Goal: Task Accomplishment & Management: Manage account settings

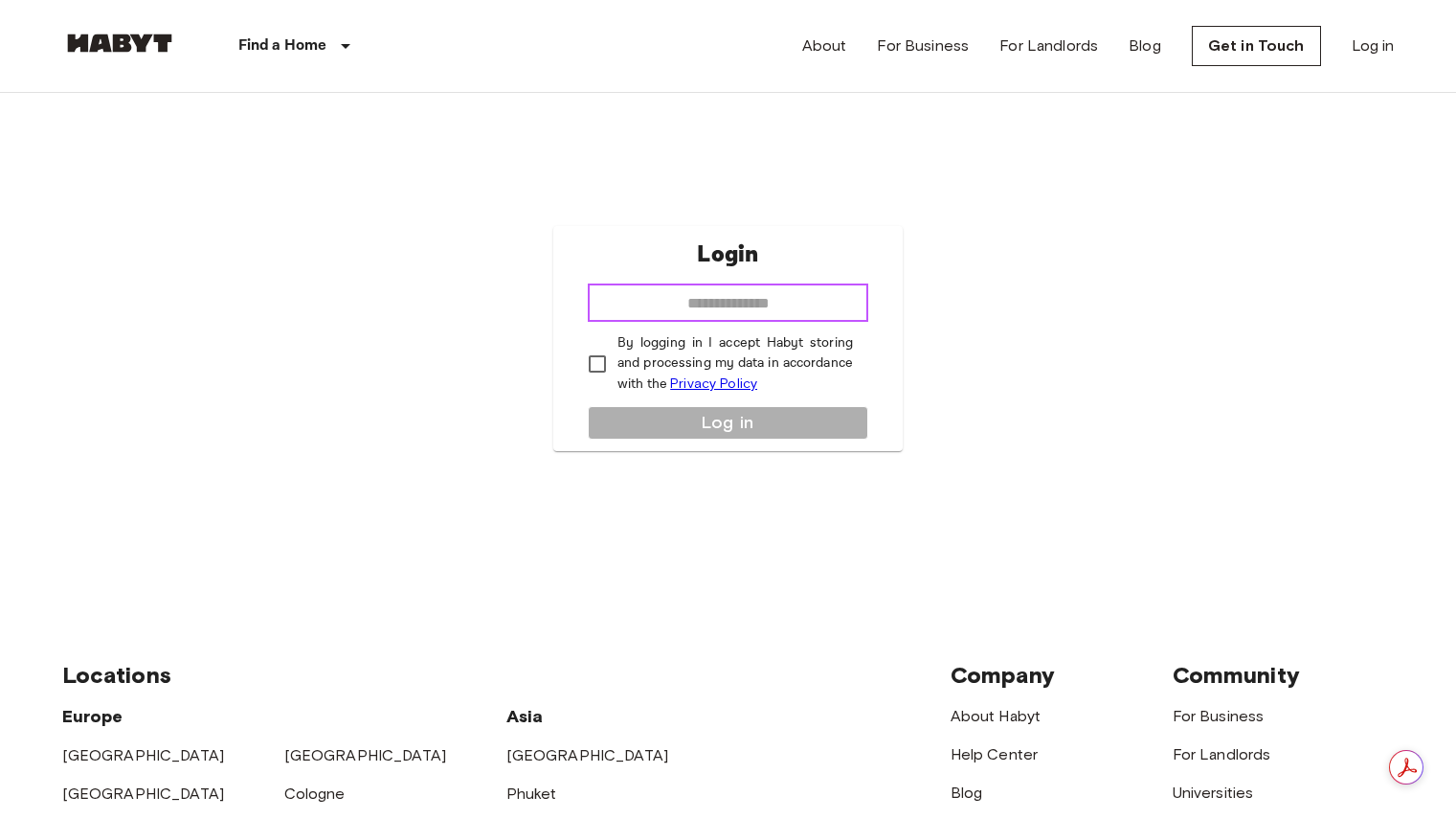
click at [674, 309] on input "email" at bounding box center [728, 303] width 280 height 39
type input "**********"
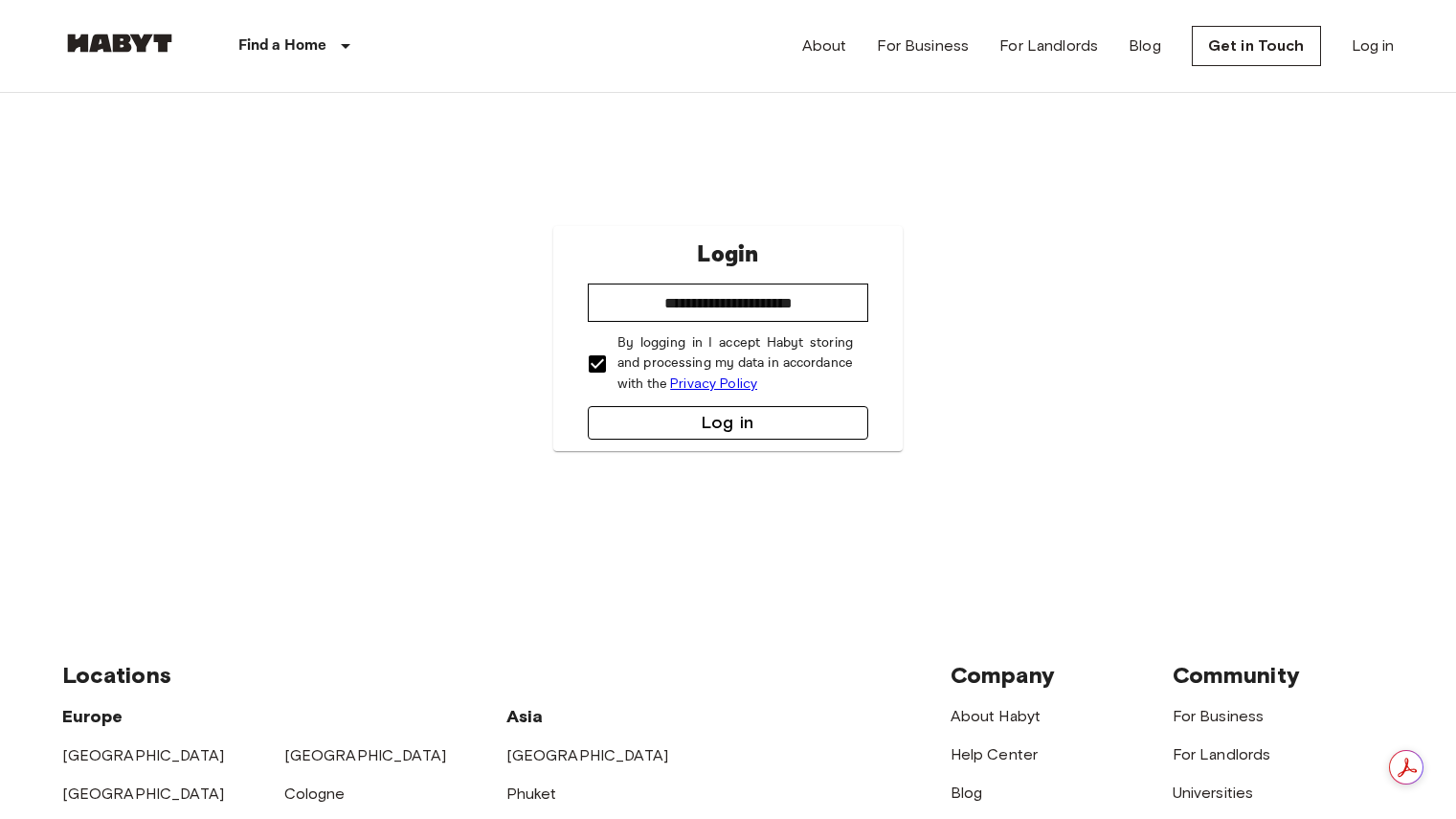
click at [784, 424] on button "Log in" at bounding box center [728, 423] width 280 height 34
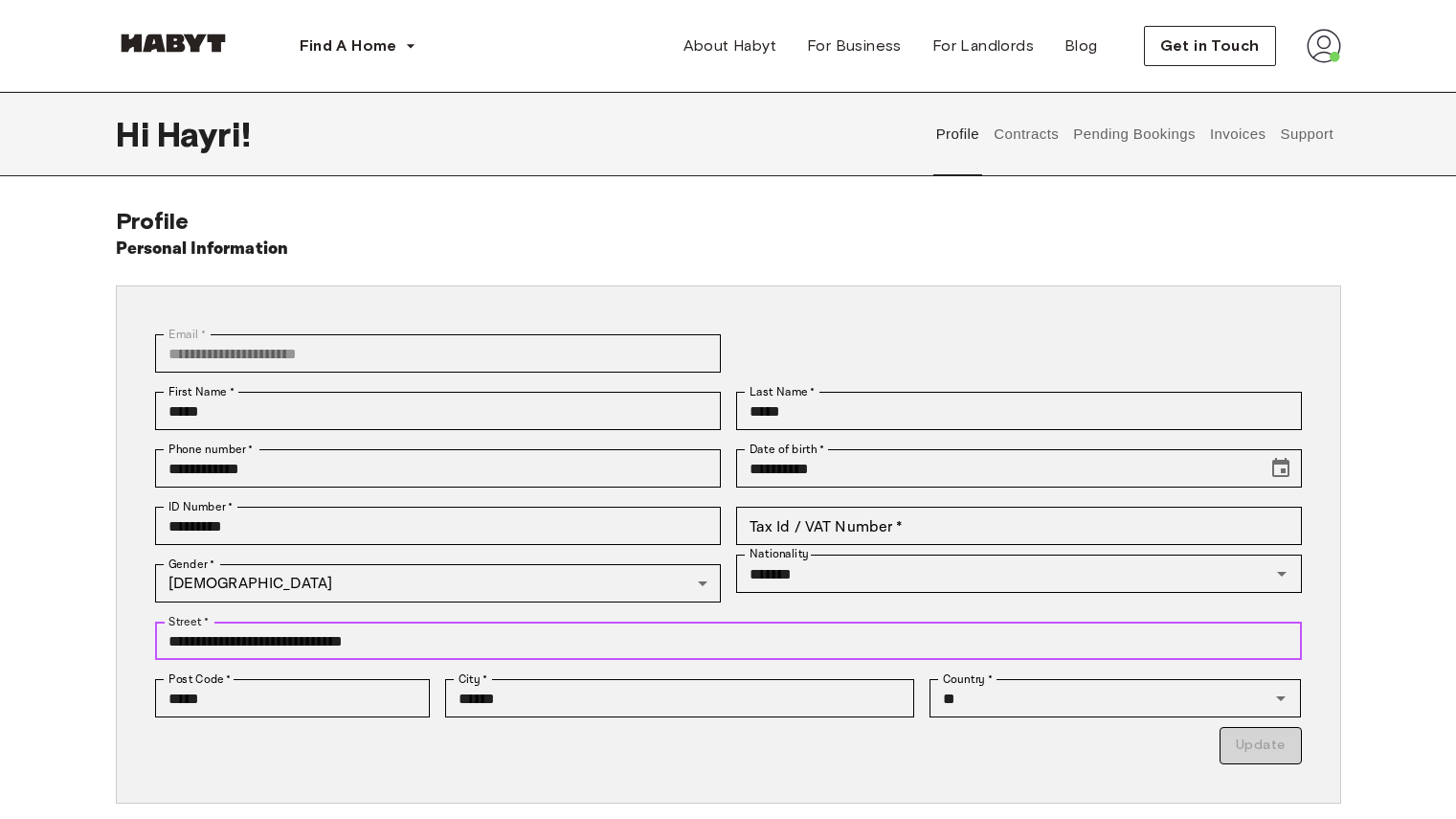
drag, startPoint x: 411, startPoint y: 636, endPoint x: 114, endPoint y: 627, distance: 297.1
click at [114, 627] on div "**********" at bounding box center [729, 602] width 1379 height 791
type input "**********"
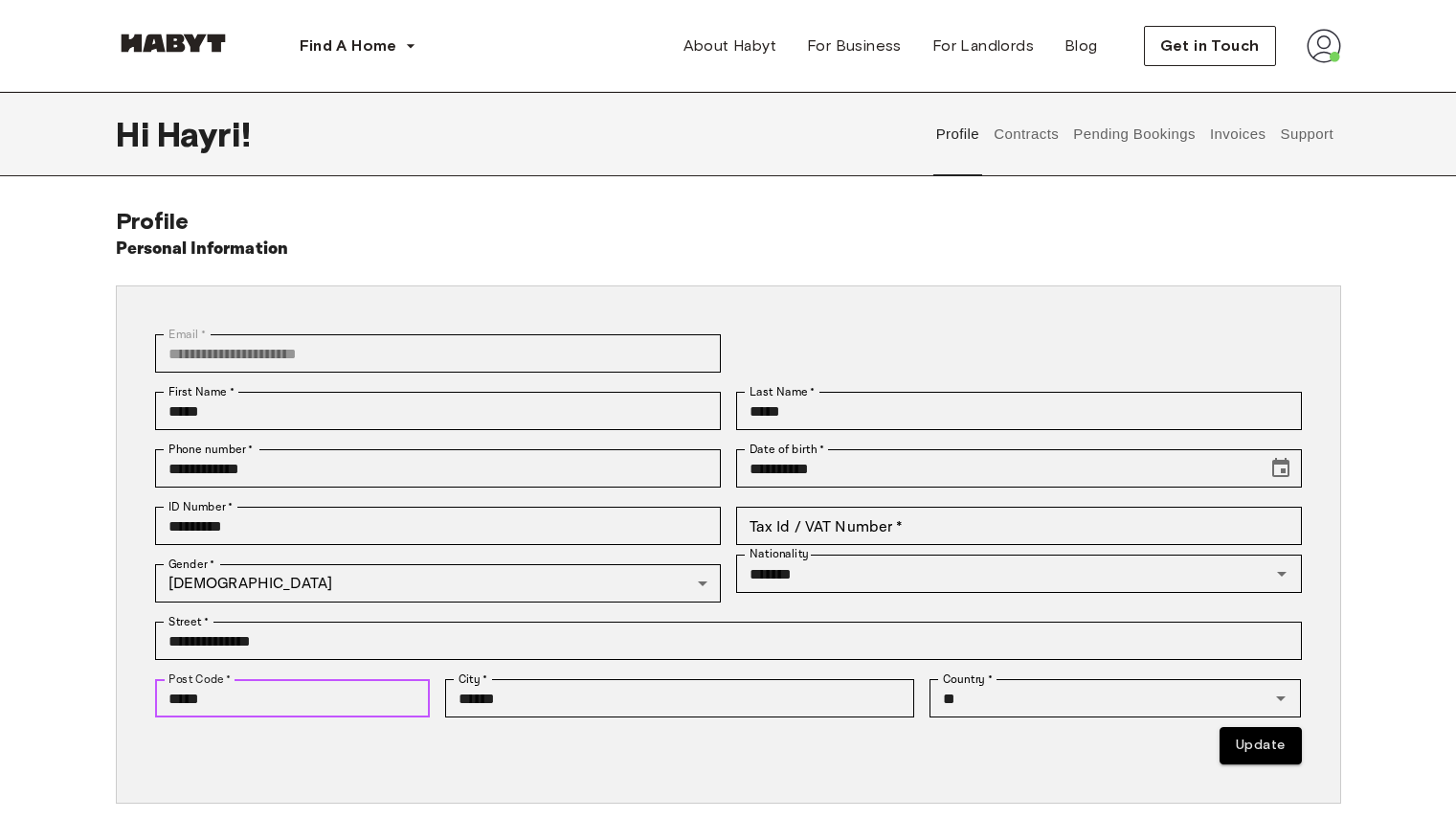
drag, startPoint x: 278, startPoint y: 699, endPoint x: 46, endPoint y: 675, distance: 233.2
click at [46, 675] on div "**********" at bounding box center [729, 602] width 1379 height 791
type input "*****"
click at [835, 759] on p "Update" at bounding box center [728, 746] width 1147 height 38
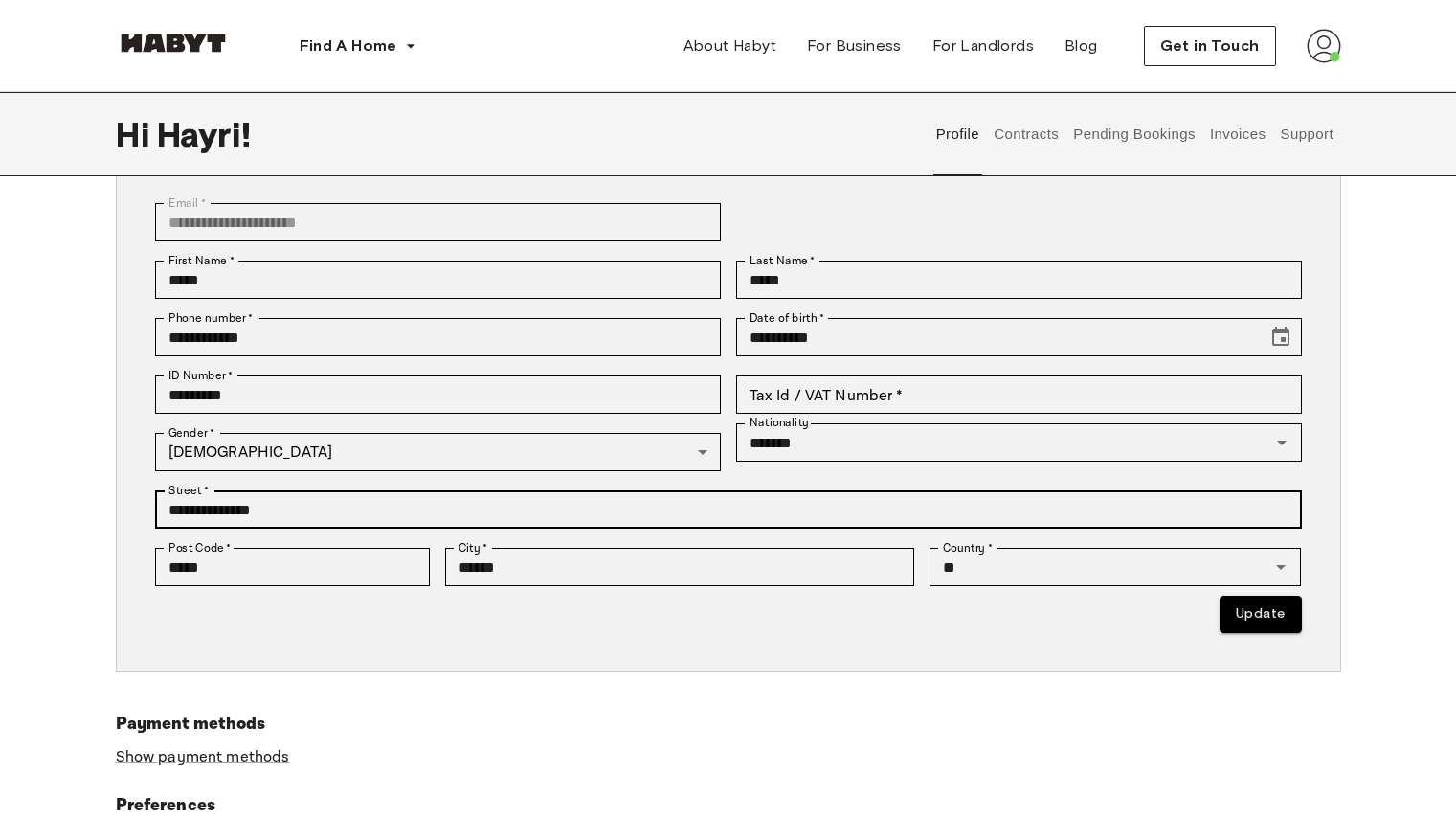
scroll to position [132, 0]
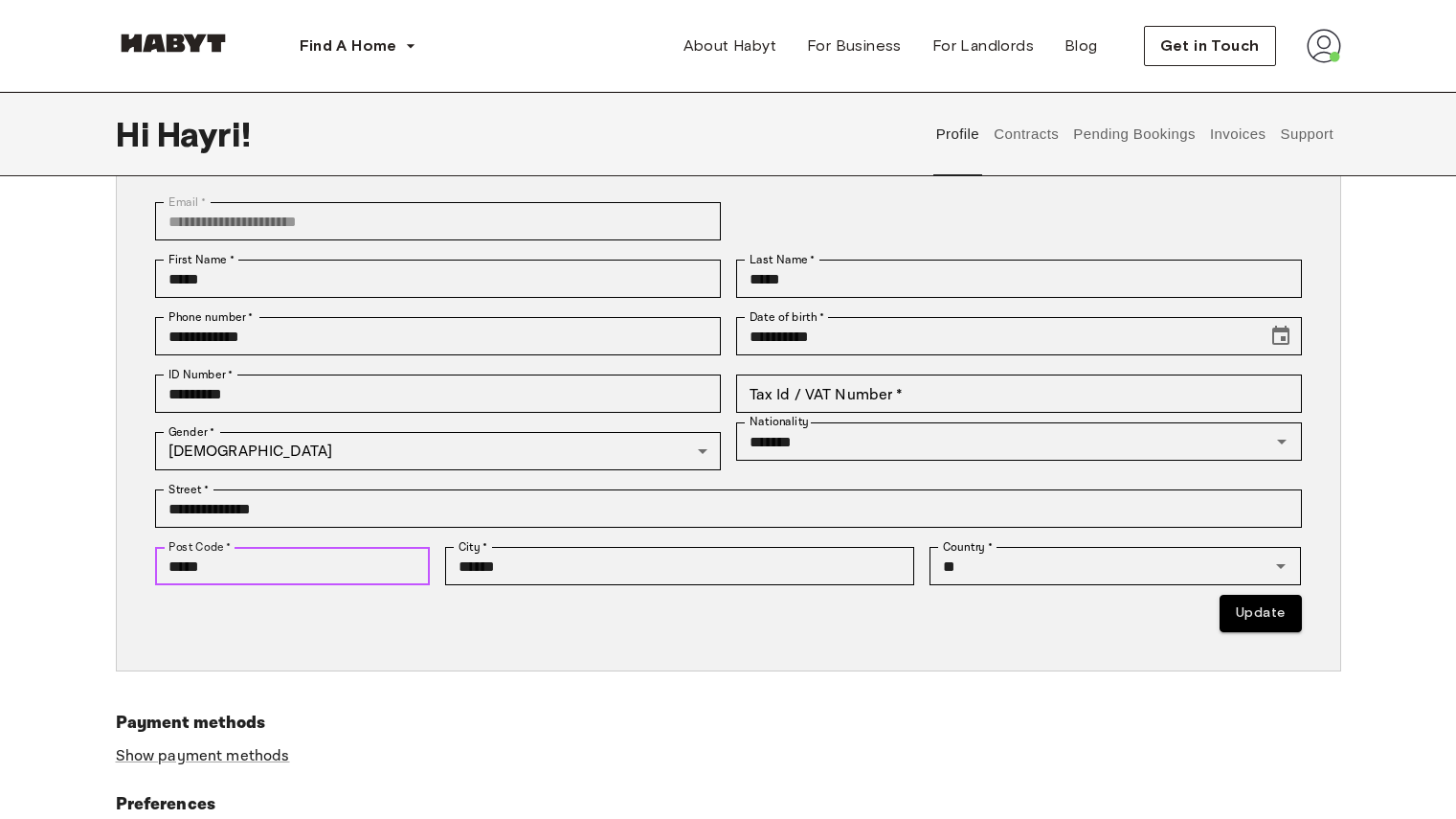
click at [301, 568] on input "*****" at bounding box center [293, 567] width 275 height 39
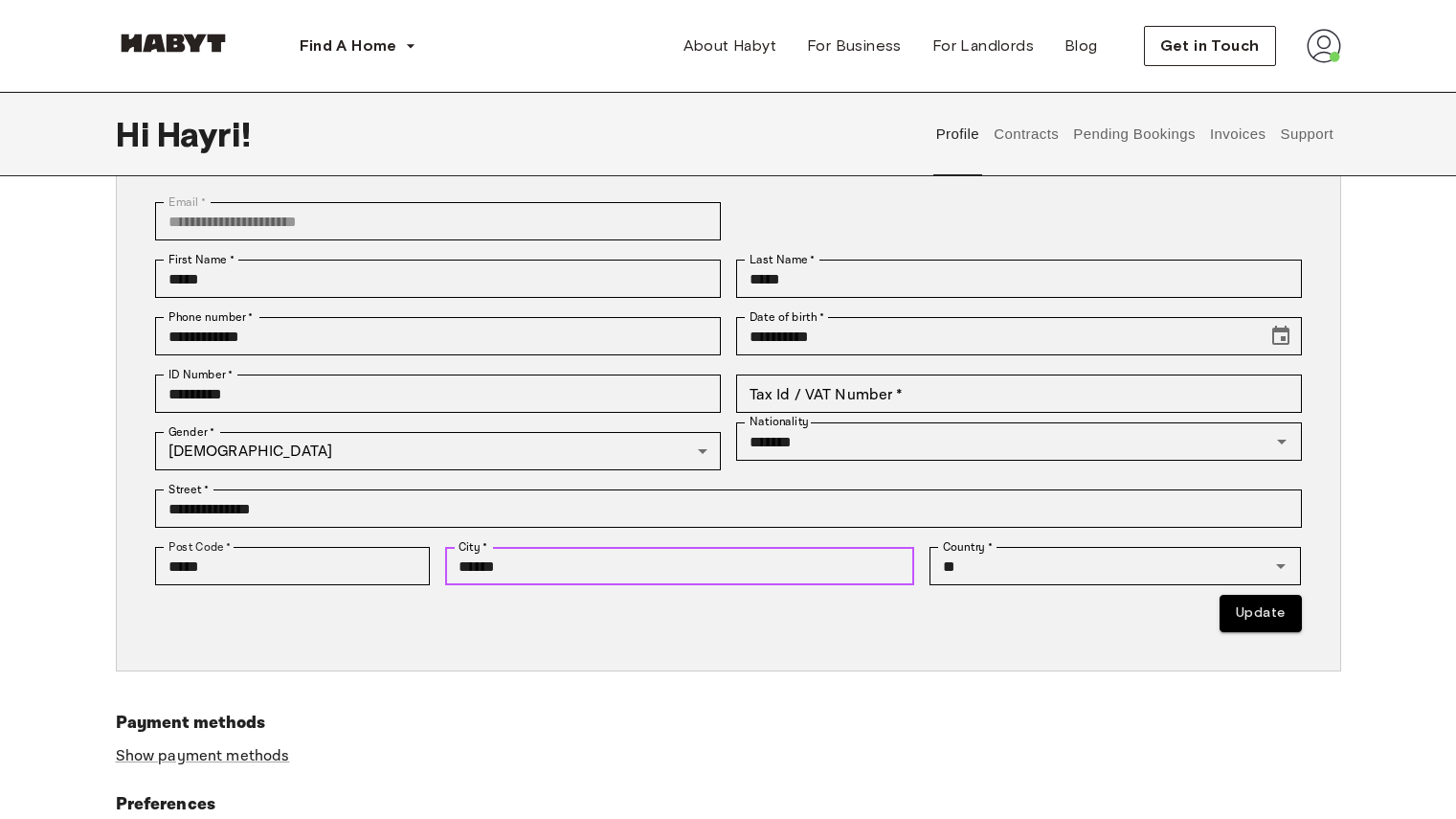
click at [542, 558] on input "******" at bounding box center [679, 567] width 469 height 39
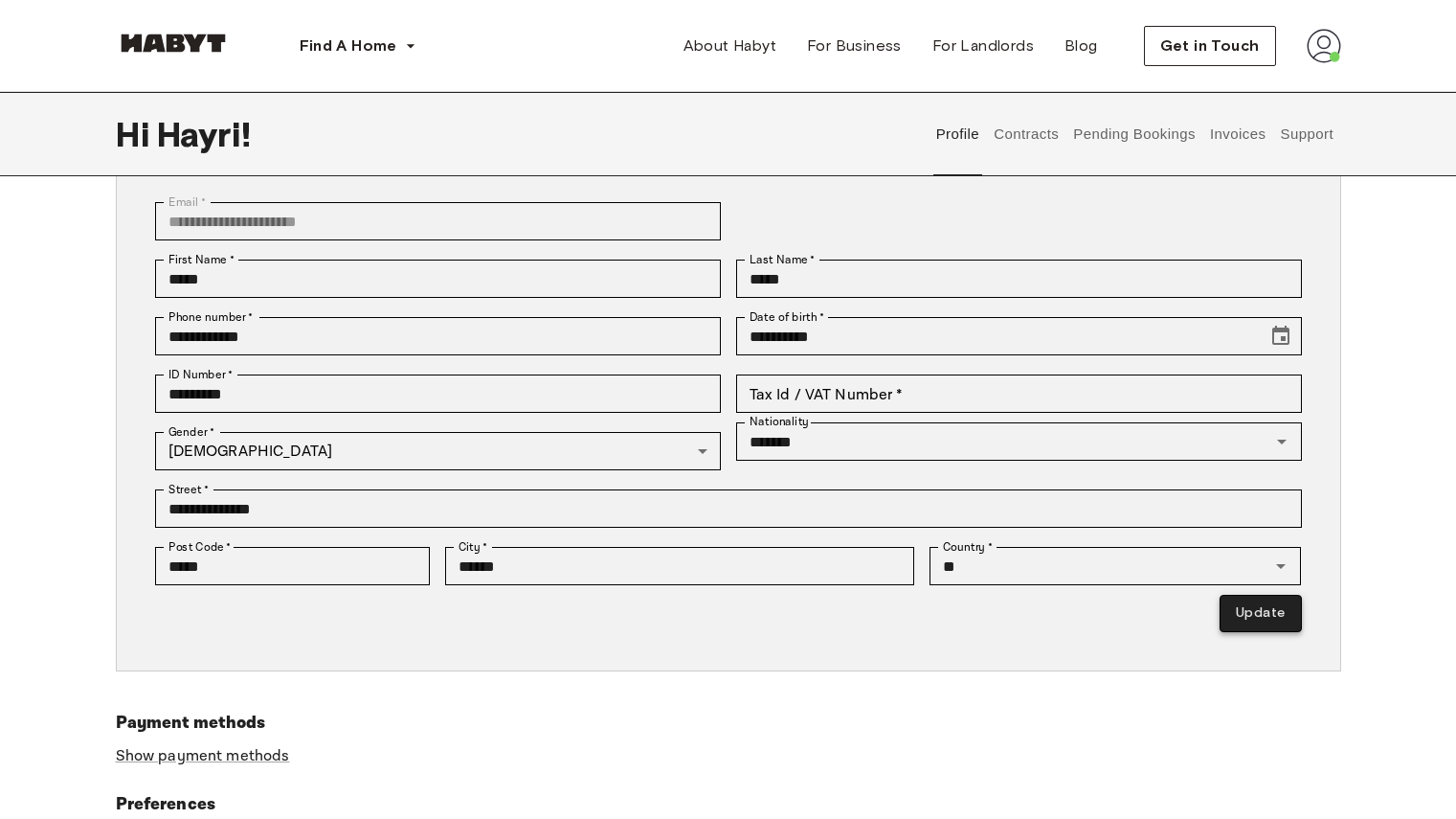
click at [1265, 613] on button "Update" at bounding box center [1261, 613] width 82 height 38
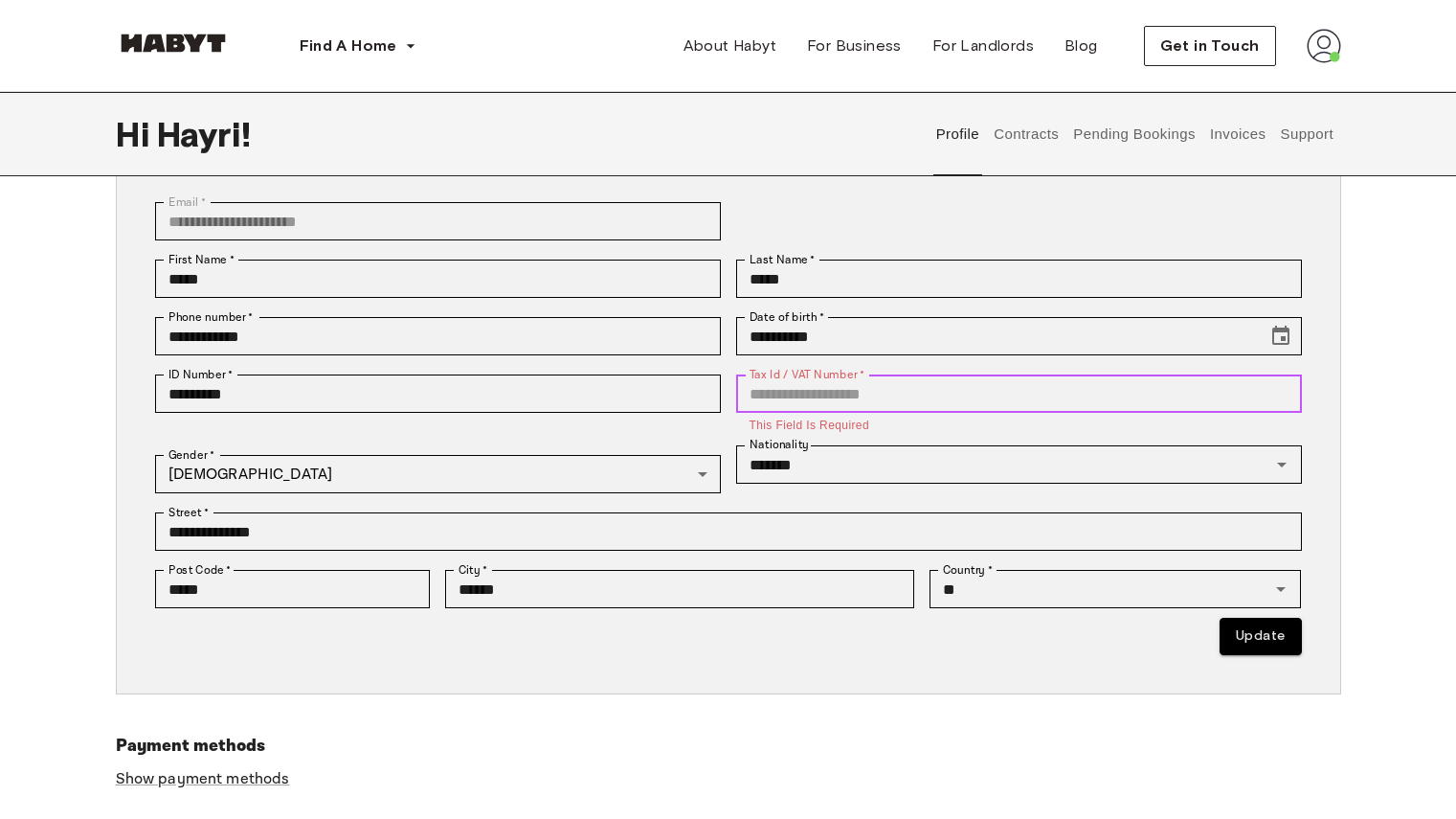
click at [926, 387] on input "Tax Id / VAT Number   *" at bounding box center [1020, 394] width 566 height 39
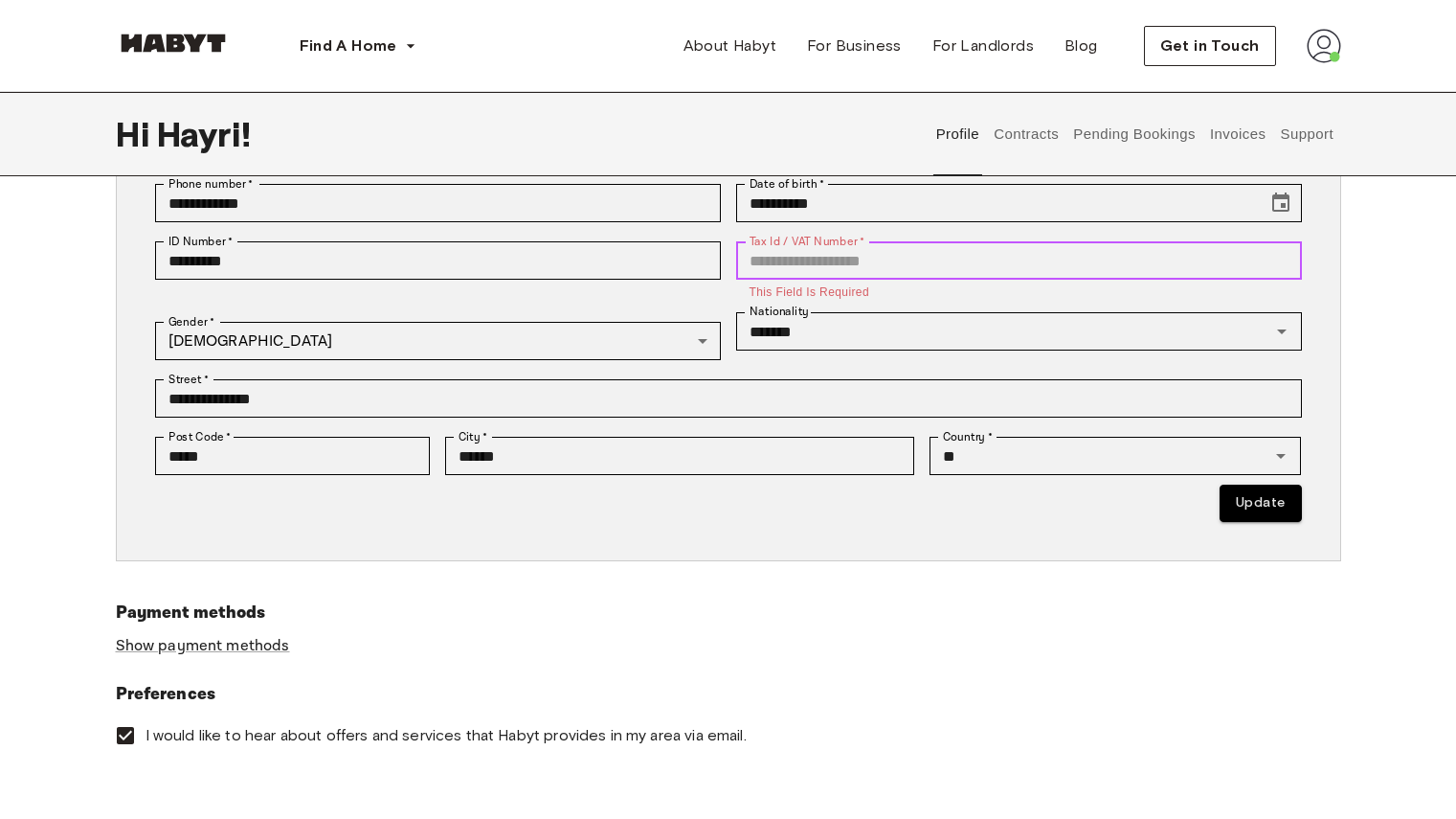
scroll to position [356, 0]
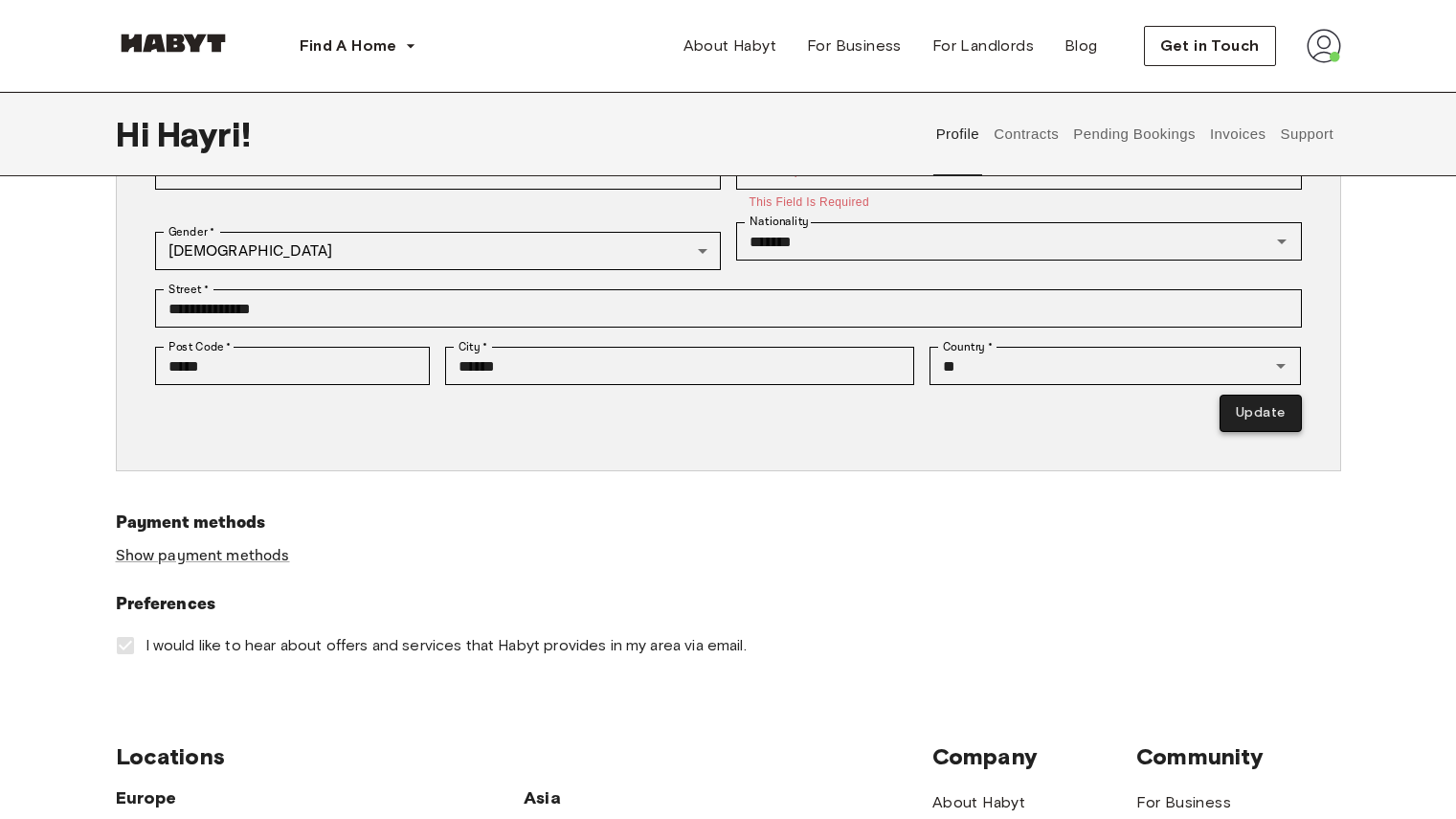
click at [1272, 416] on button "Update" at bounding box center [1261, 413] width 82 height 38
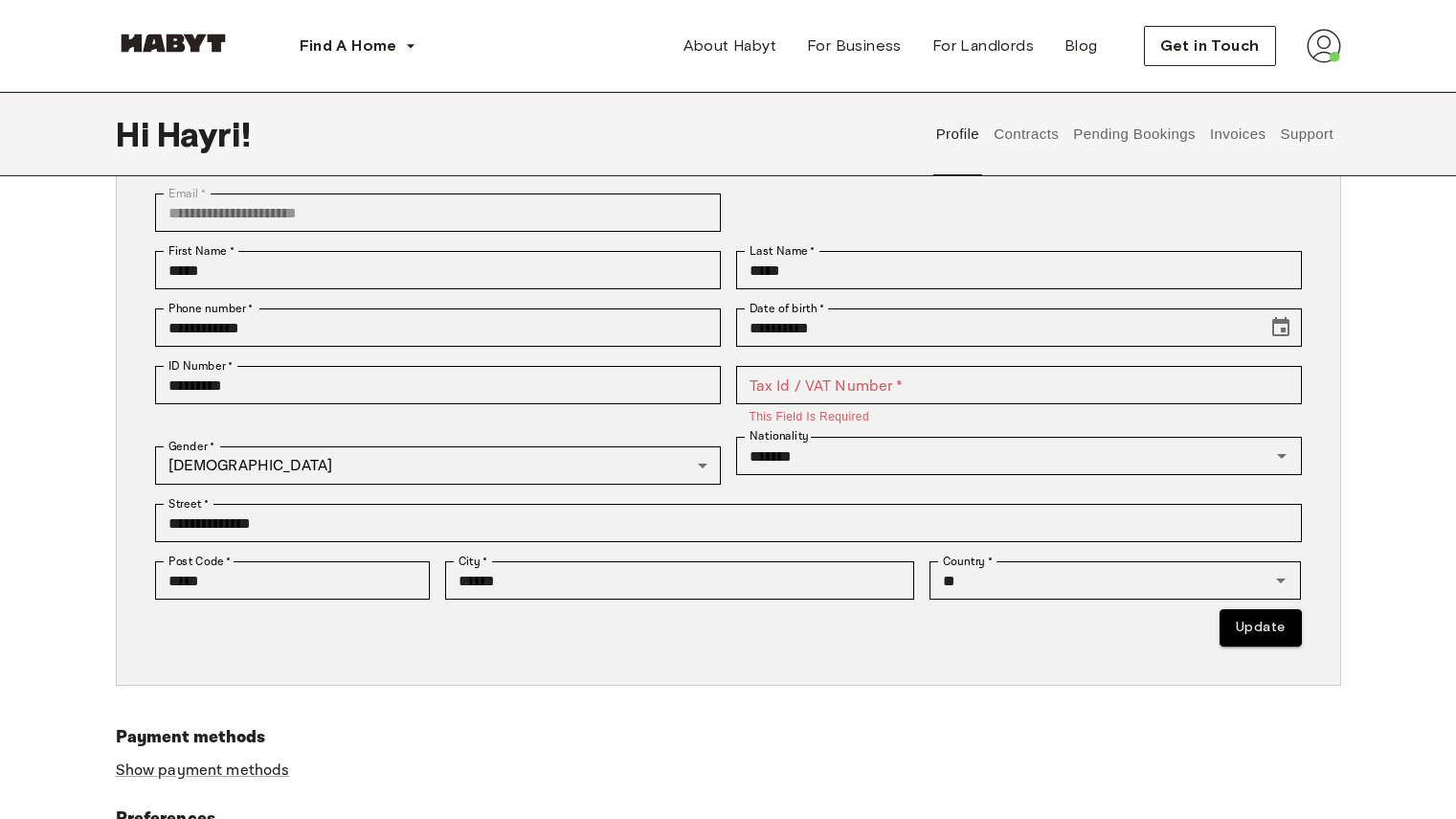
scroll to position [145, 0]
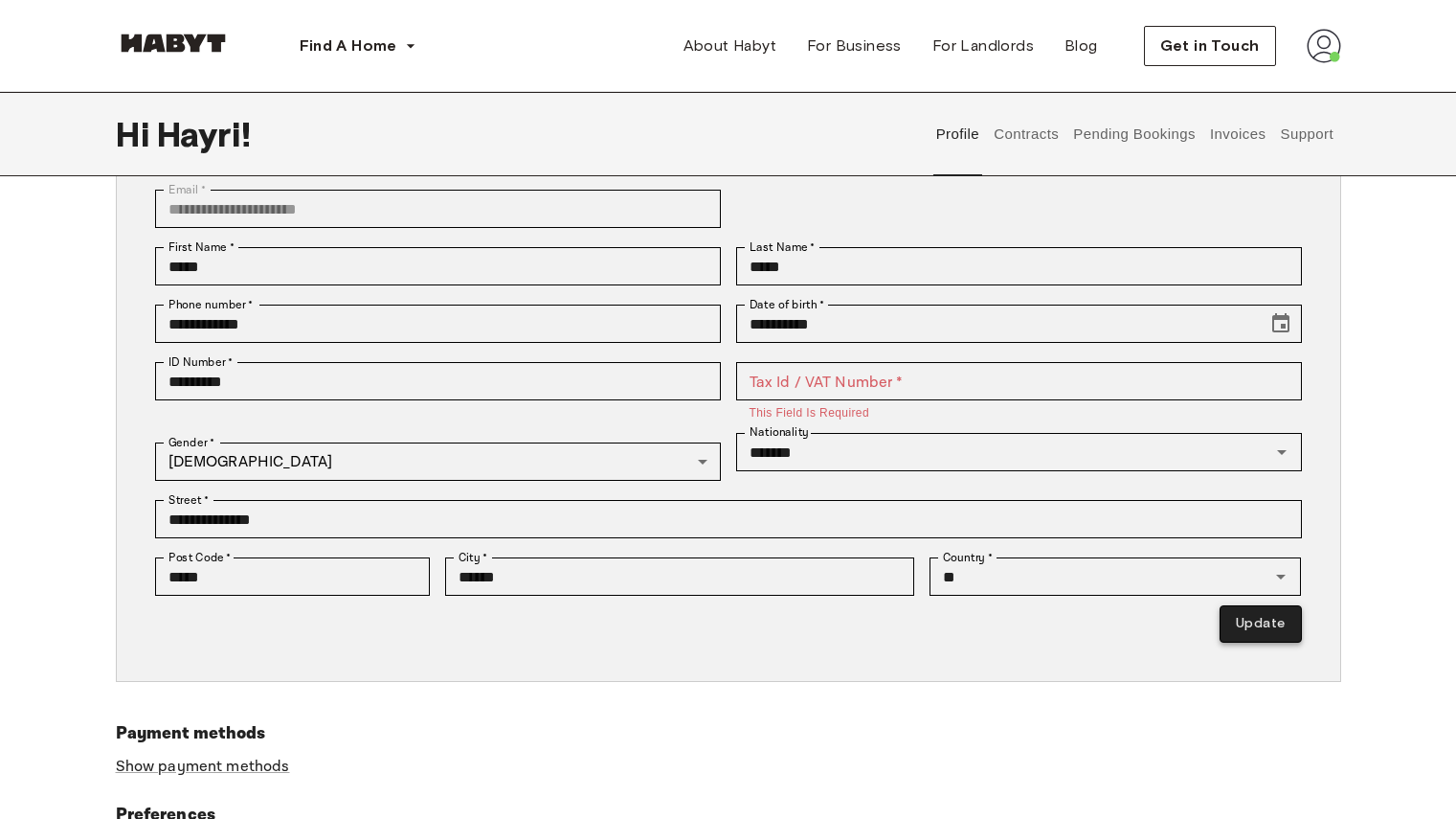
click at [1247, 622] on button "Update" at bounding box center [1261, 623] width 82 height 38
click at [1310, 48] on img at bounding box center [1324, 46] width 35 height 35
click at [1280, 85] on span "Profile" at bounding box center [1266, 91] width 48 height 23
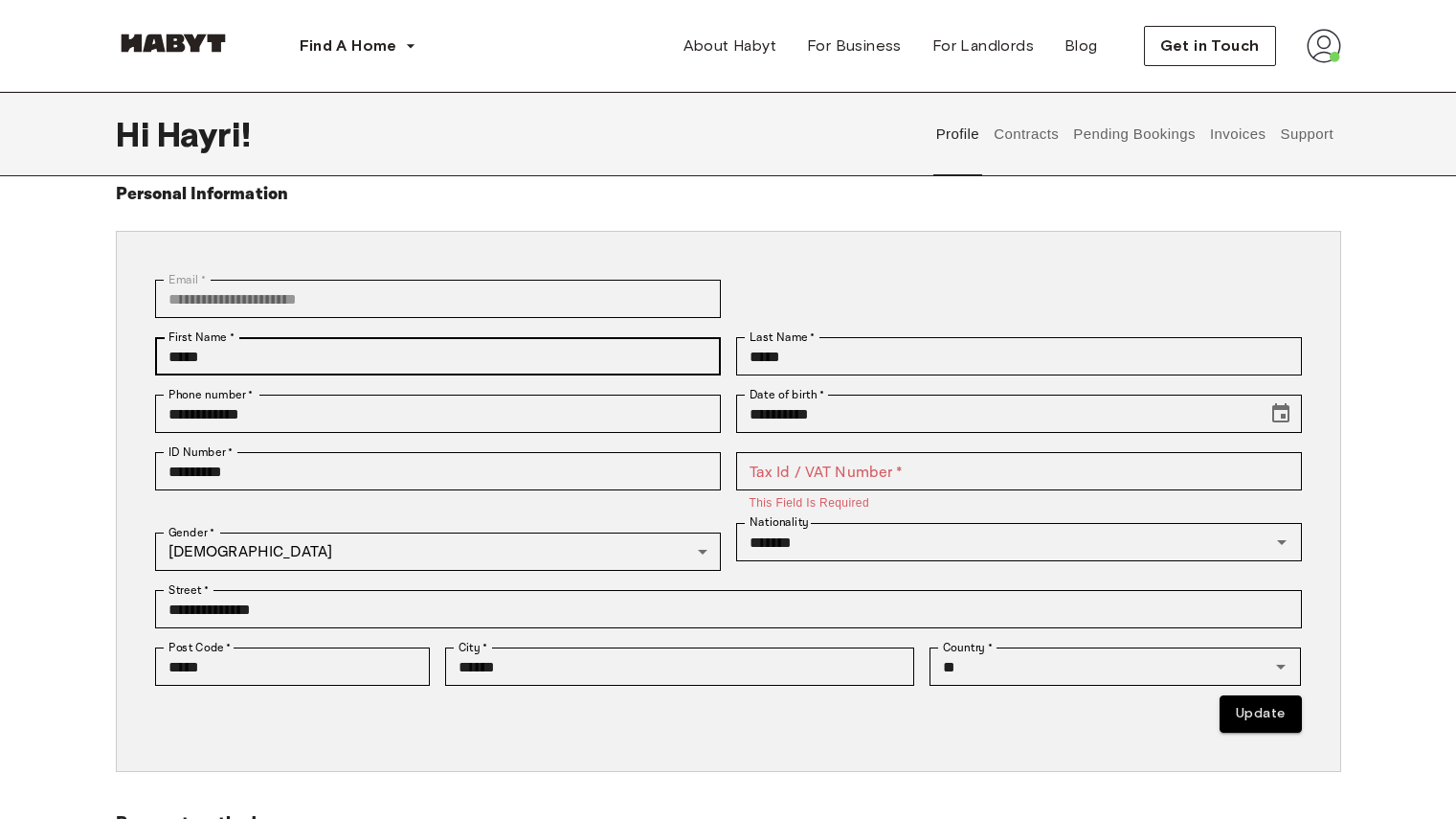
scroll to position [0, 0]
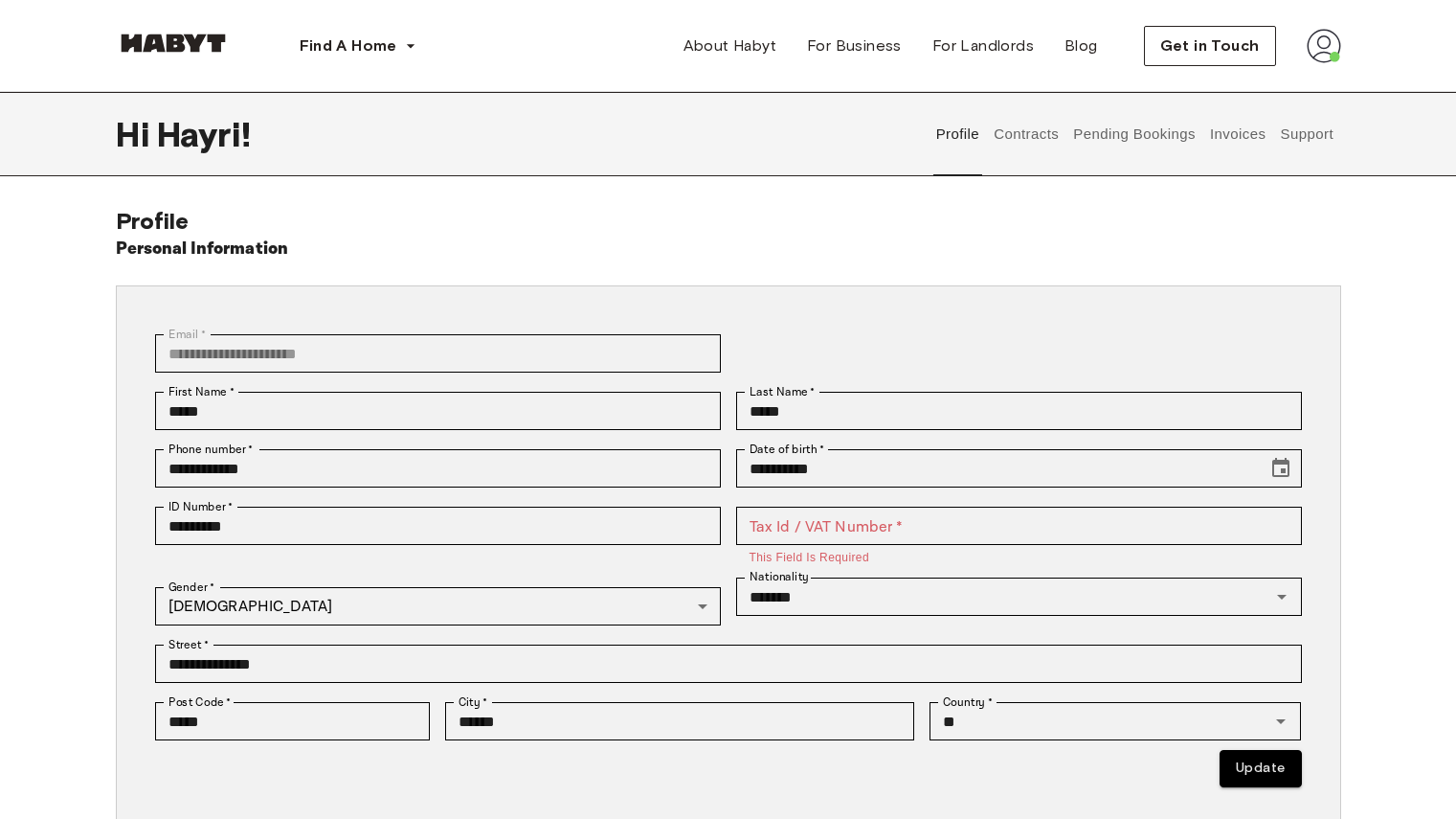
click at [1038, 129] on button "Contracts" at bounding box center [1027, 134] width 70 height 85
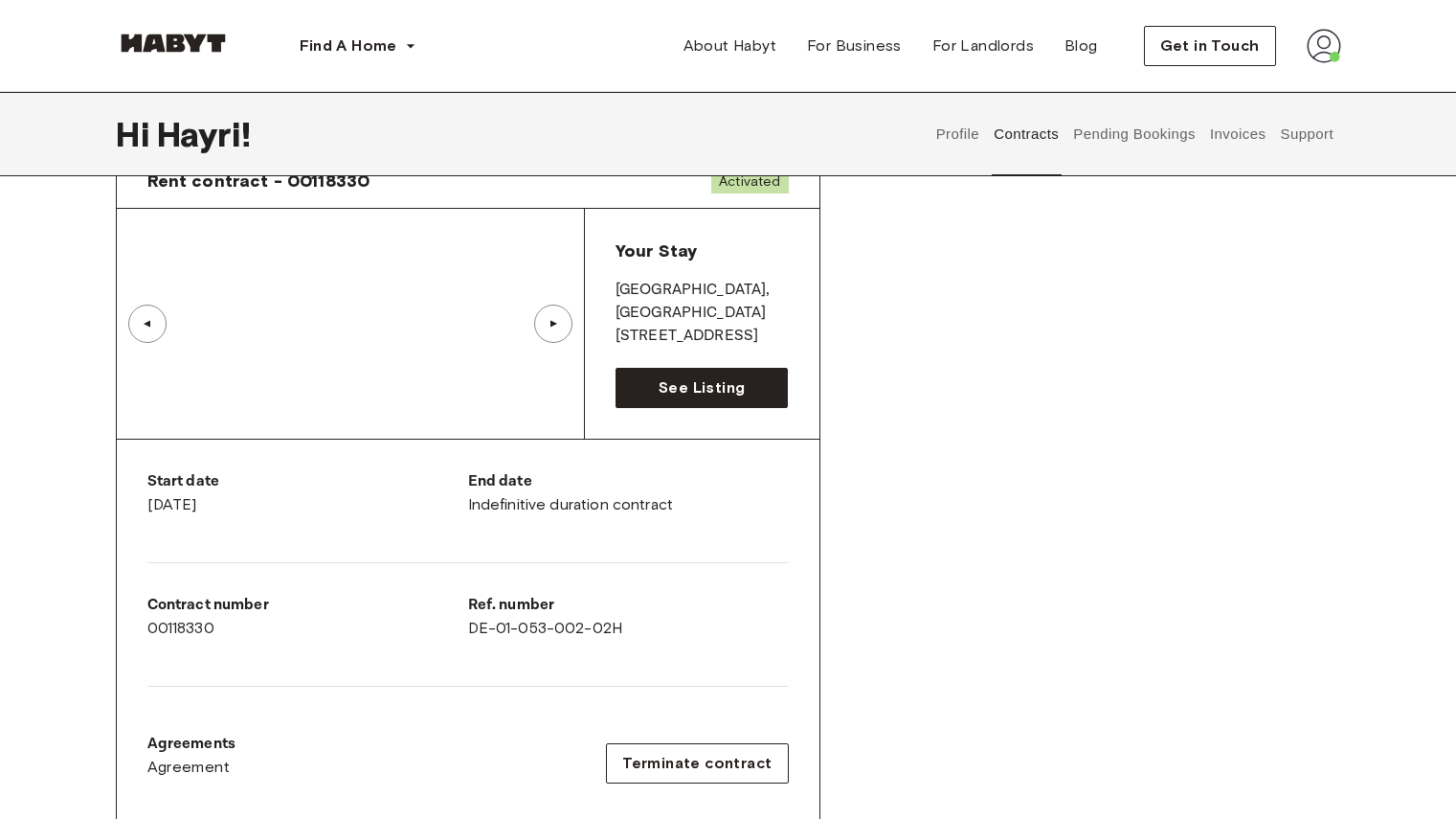
scroll to position [96, 0]
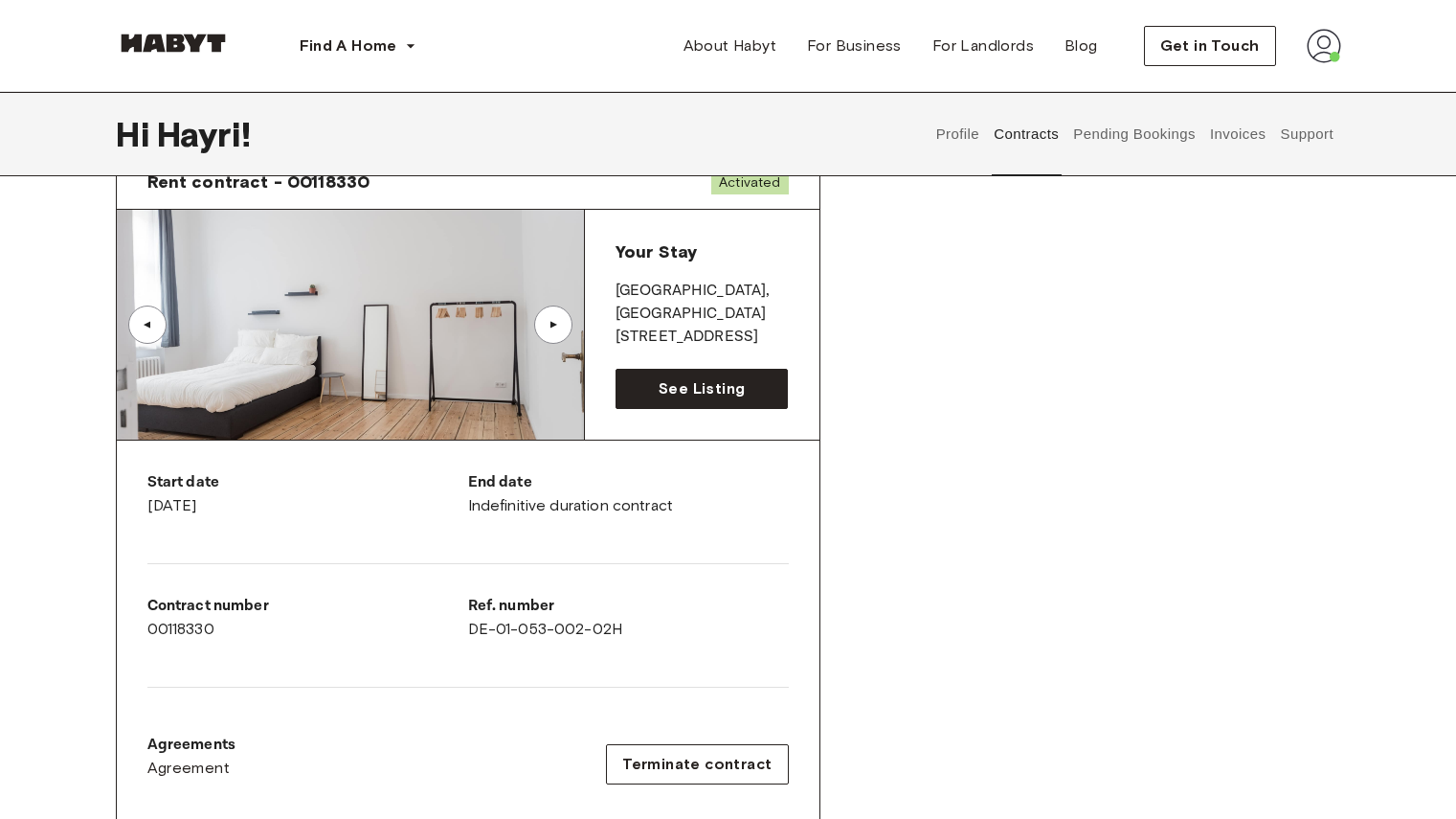
drag, startPoint x: 195, startPoint y: 515, endPoint x: 273, endPoint y: 517, distance: 78.0
click at [273, 517] on div "Start date August 18th, 2025" at bounding box center [307, 502] width 321 height 62
drag, startPoint x: 493, startPoint y: 497, endPoint x: 616, endPoint y: 489, distance: 123.3
click at [616, 489] on div "End date Indefinitive duration contract" at bounding box center [628, 494] width 321 height 46
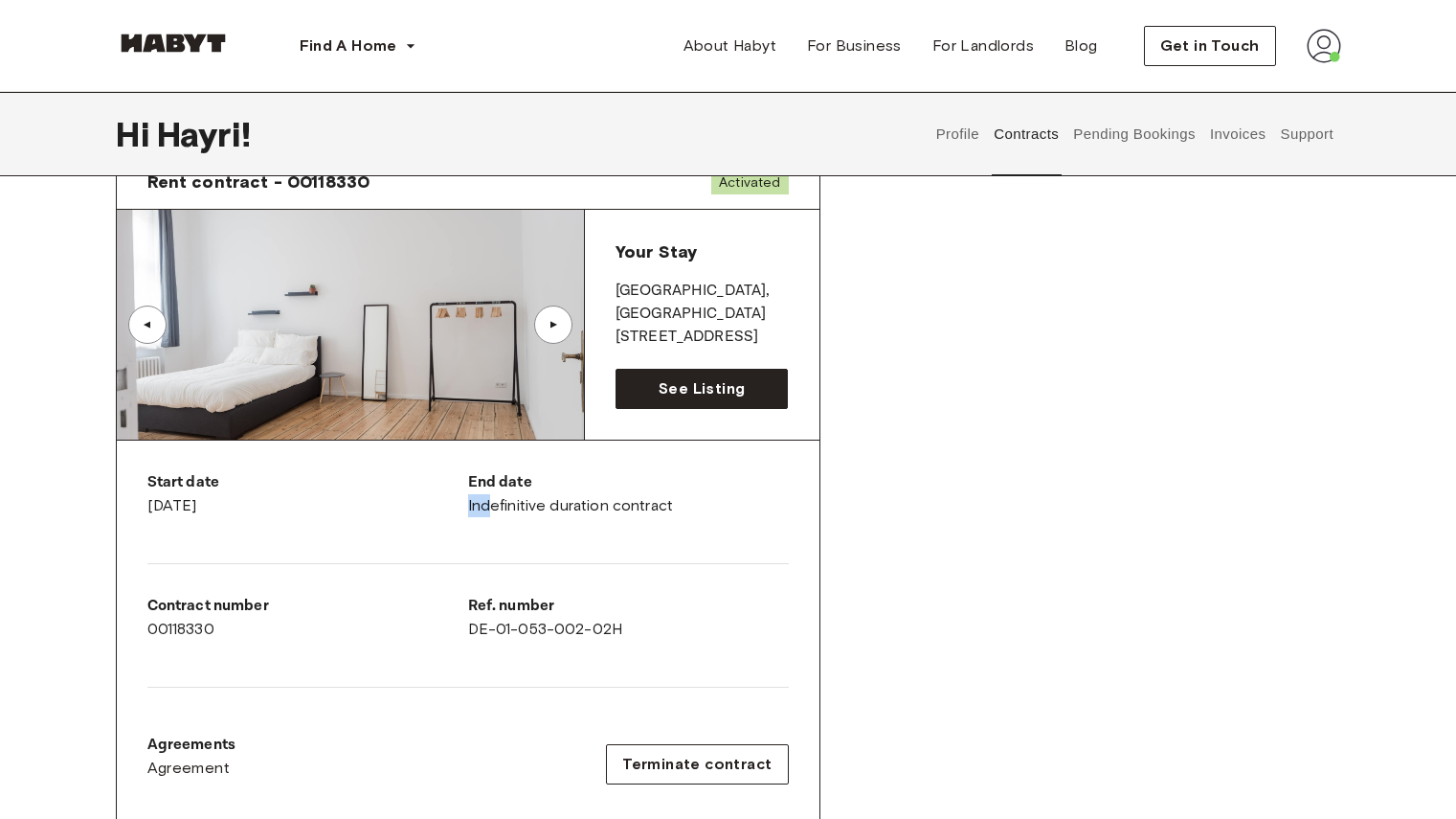
click at [616, 489] on p "End date" at bounding box center [628, 483] width 321 height 23
drag, startPoint x: 462, startPoint y: 500, endPoint x: 685, endPoint y: 504, distance: 223.0
click at [685, 504] on div "Start date August 18th, 2025 End date Indefinitive duration contract Contract n…" at bounding box center [468, 641] width 703 height 402
click at [685, 504] on div "End date Indefinitive duration contract" at bounding box center [628, 494] width 321 height 46
drag, startPoint x: 685, startPoint y: 504, endPoint x: 535, endPoint y: 519, distance: 150.7
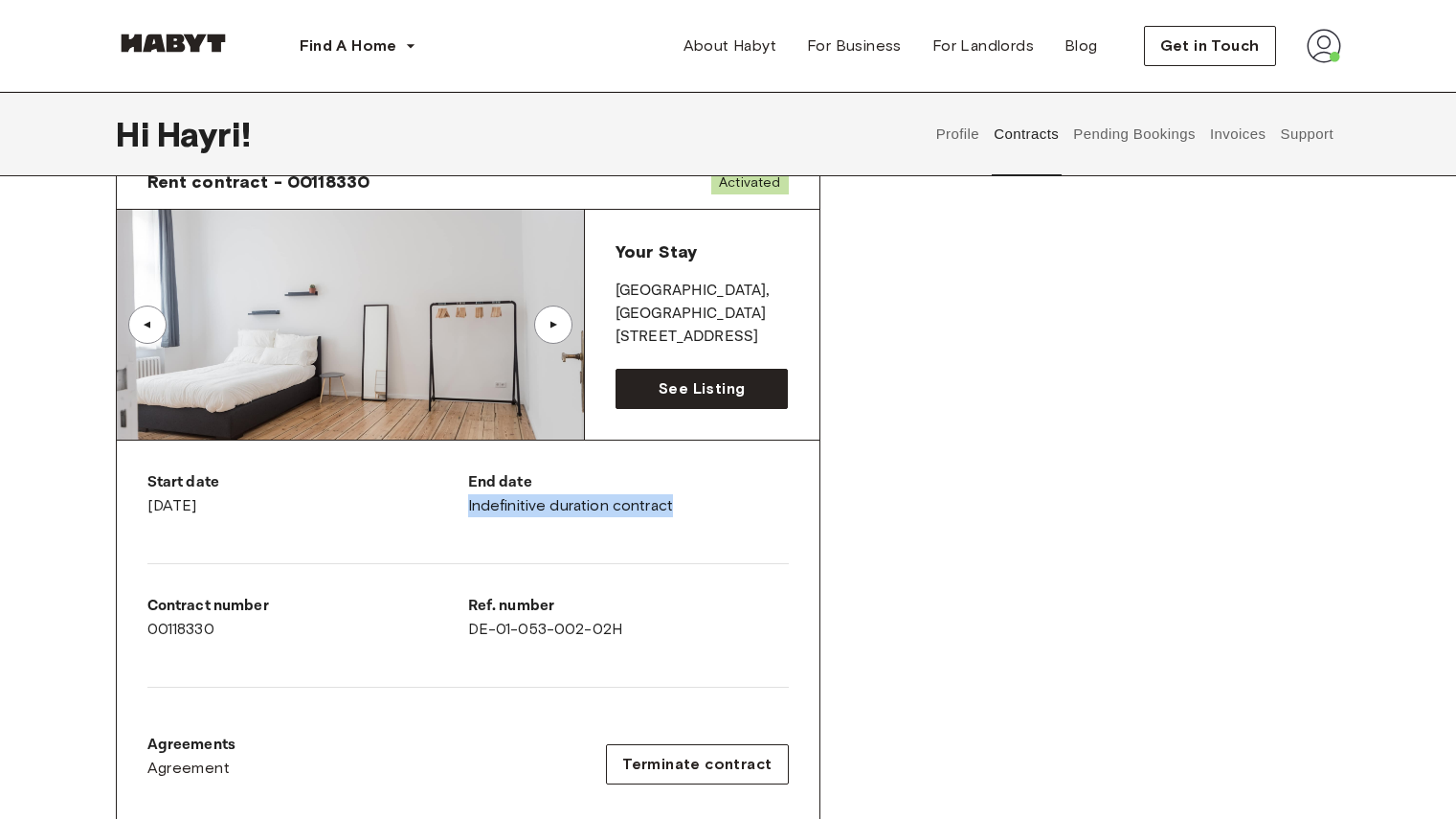
click at [535, 519] on div "End date Indefinitive duration contract" at bounding box center [628, 502] width 321 height 62
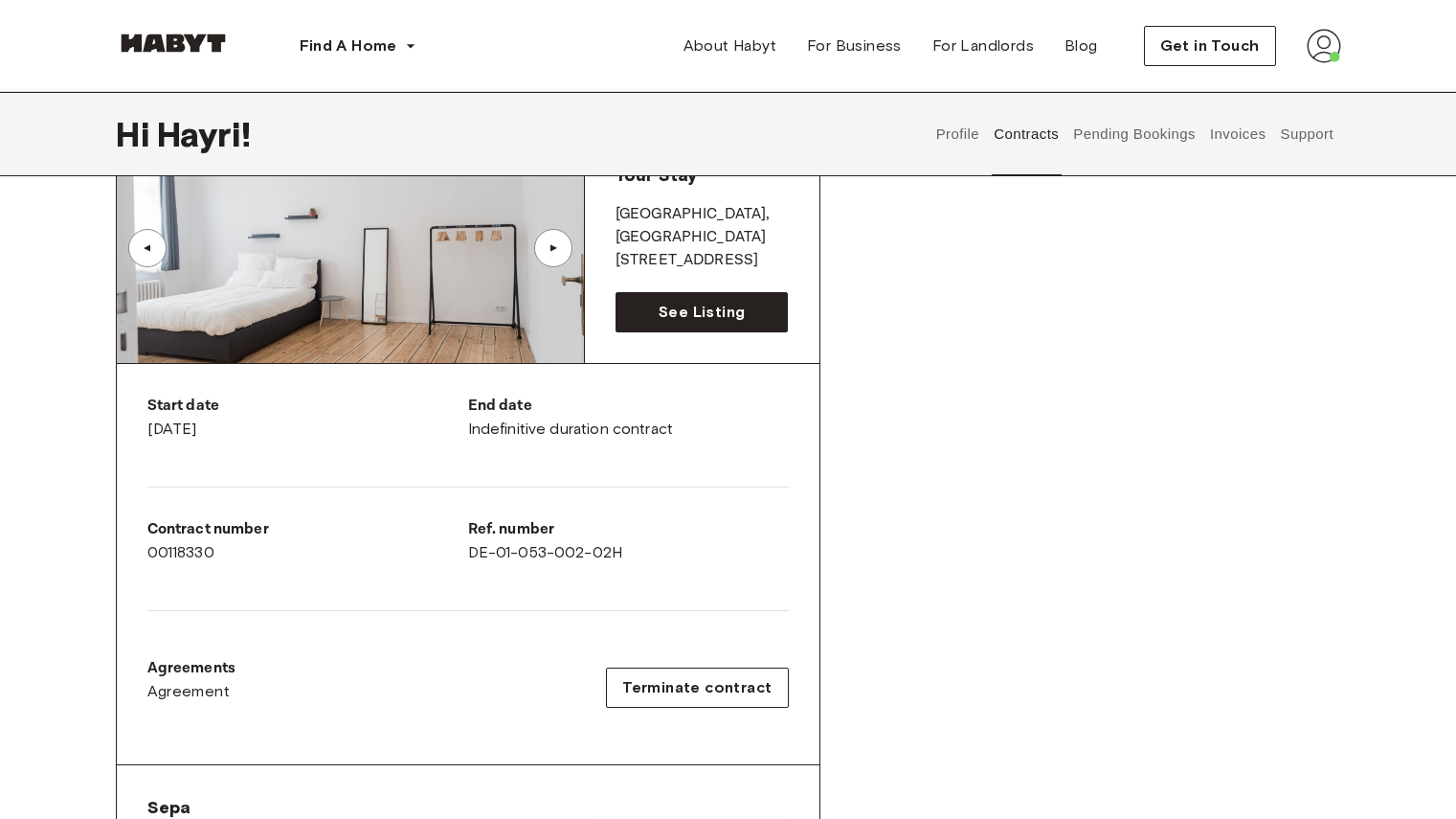
scroll to position [174, 0]
drag, startPoint x: 481, startPoint y: 410, endPoint x: 580, endPoint y: 436, distance: 102.4
click at [580, 436] on div "End date Indefinitive duration contract" at bounding box center [628, 417] width 321 height 46
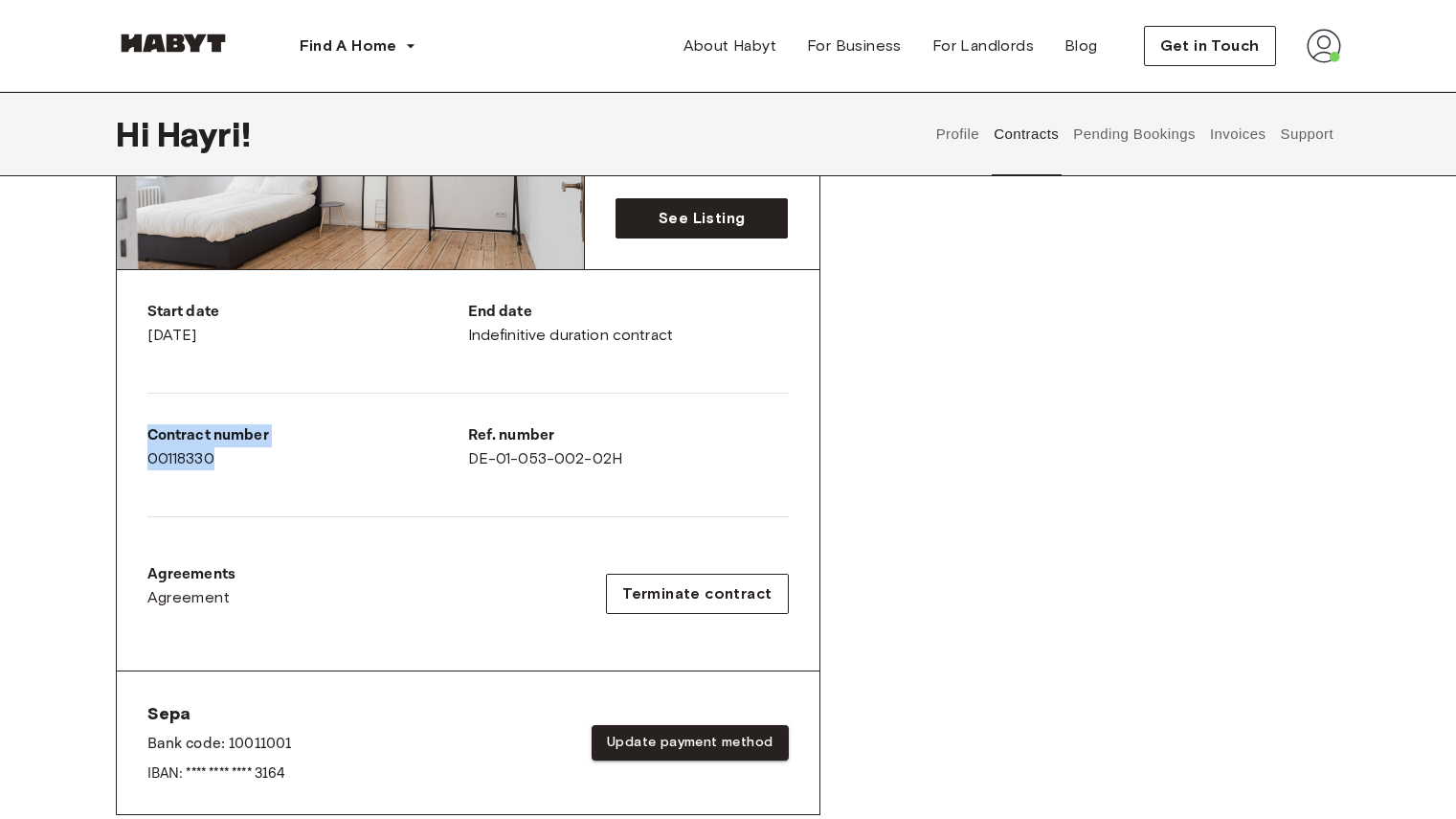
drag, startPoint x: 140, startPoint y: 434, endPoint x: 567, endPoint y: 482, distance: 429.7
click at [567, 482] on div "Start date August 18th, 2025 End date Indefinitive duration contract Contract n…" at bounding box center [468, 470] width 703 height 402
click at [567, 482] on div "Ref. number DE-01-053-002-02H" at bounding box center [628, 455] width 321 height 62
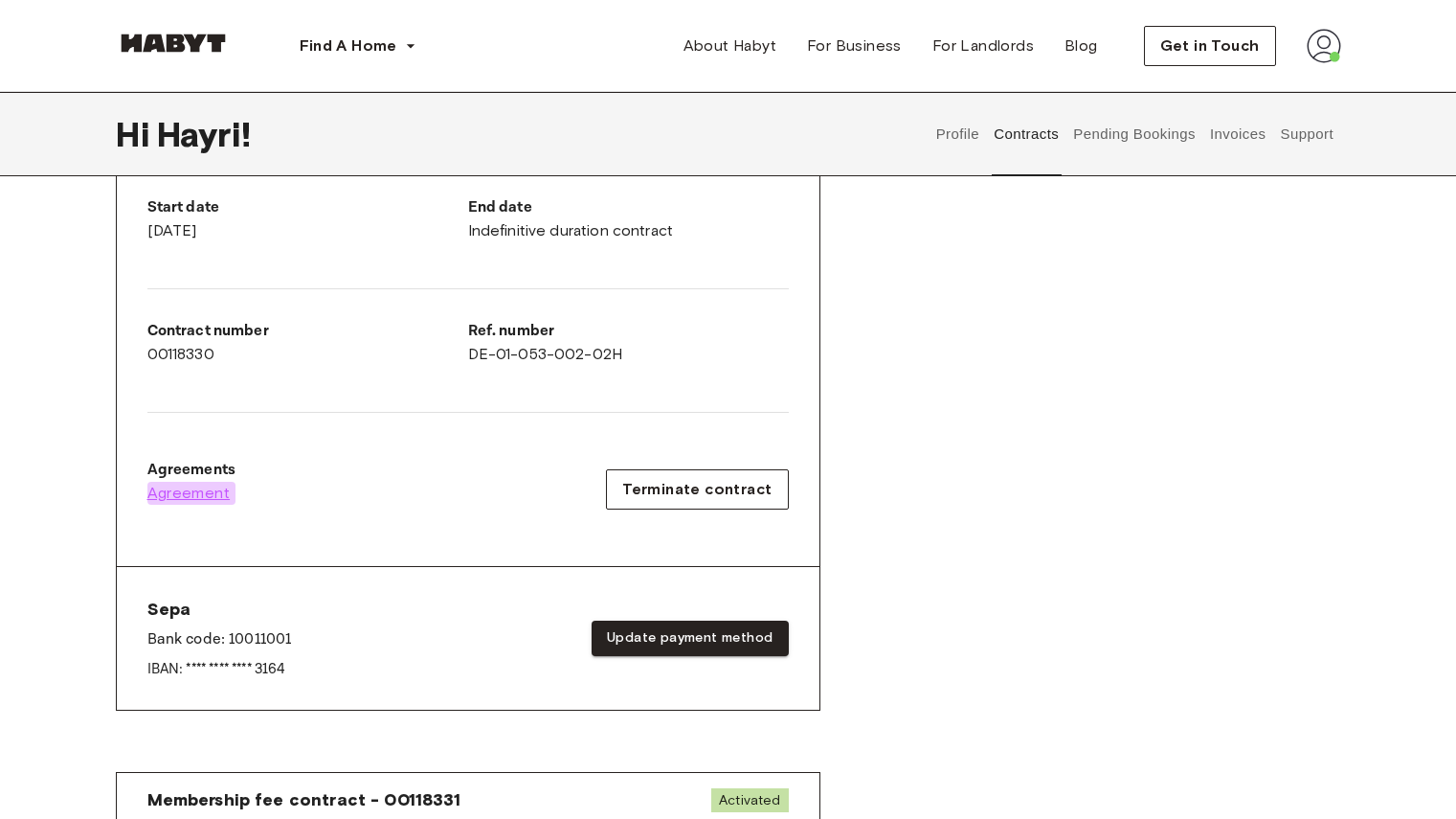
click at [190, 491] on span "Agreement" at bounding box center [189, 493] width 84 height 23
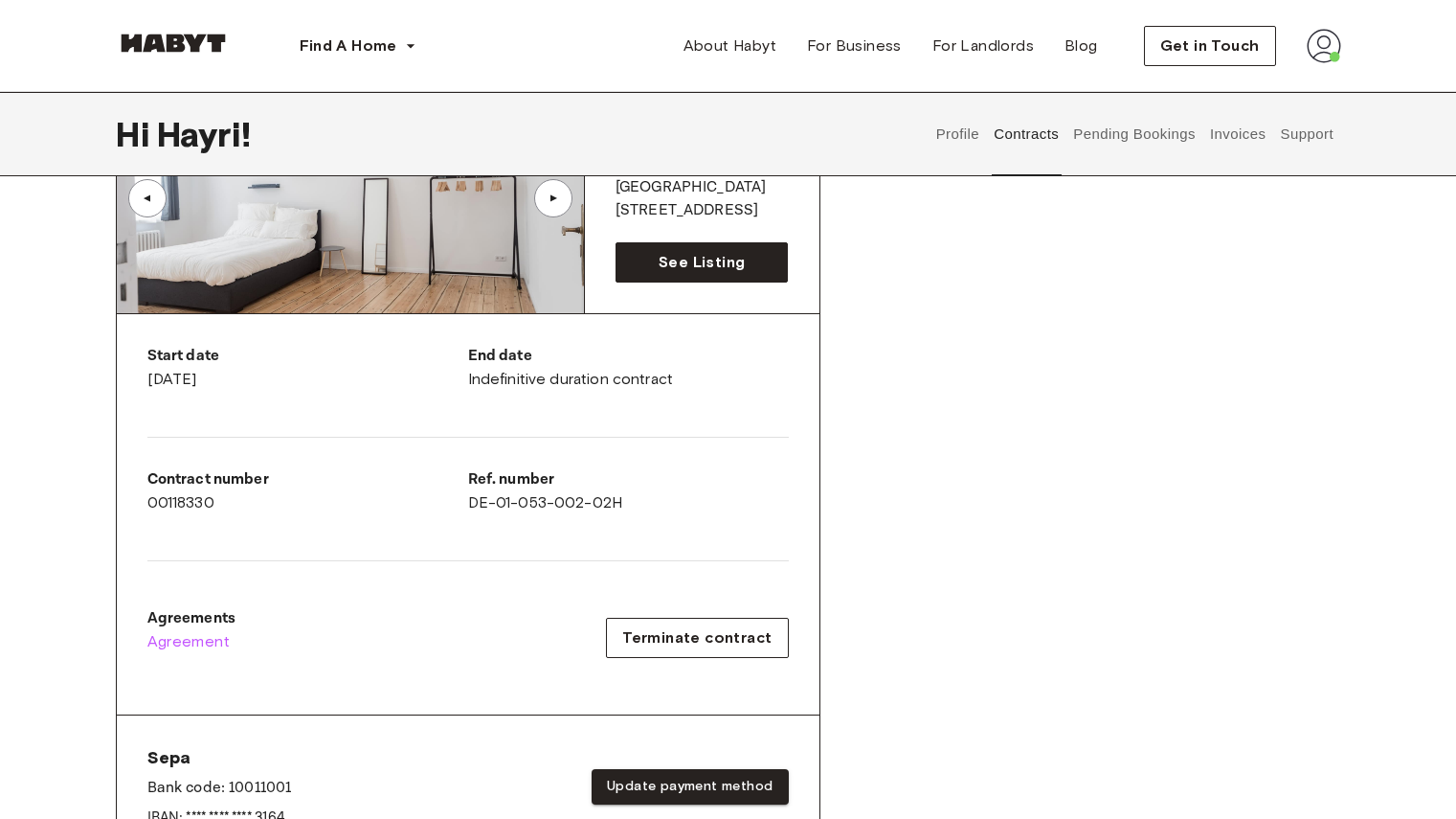
scroll to position [0, 0]
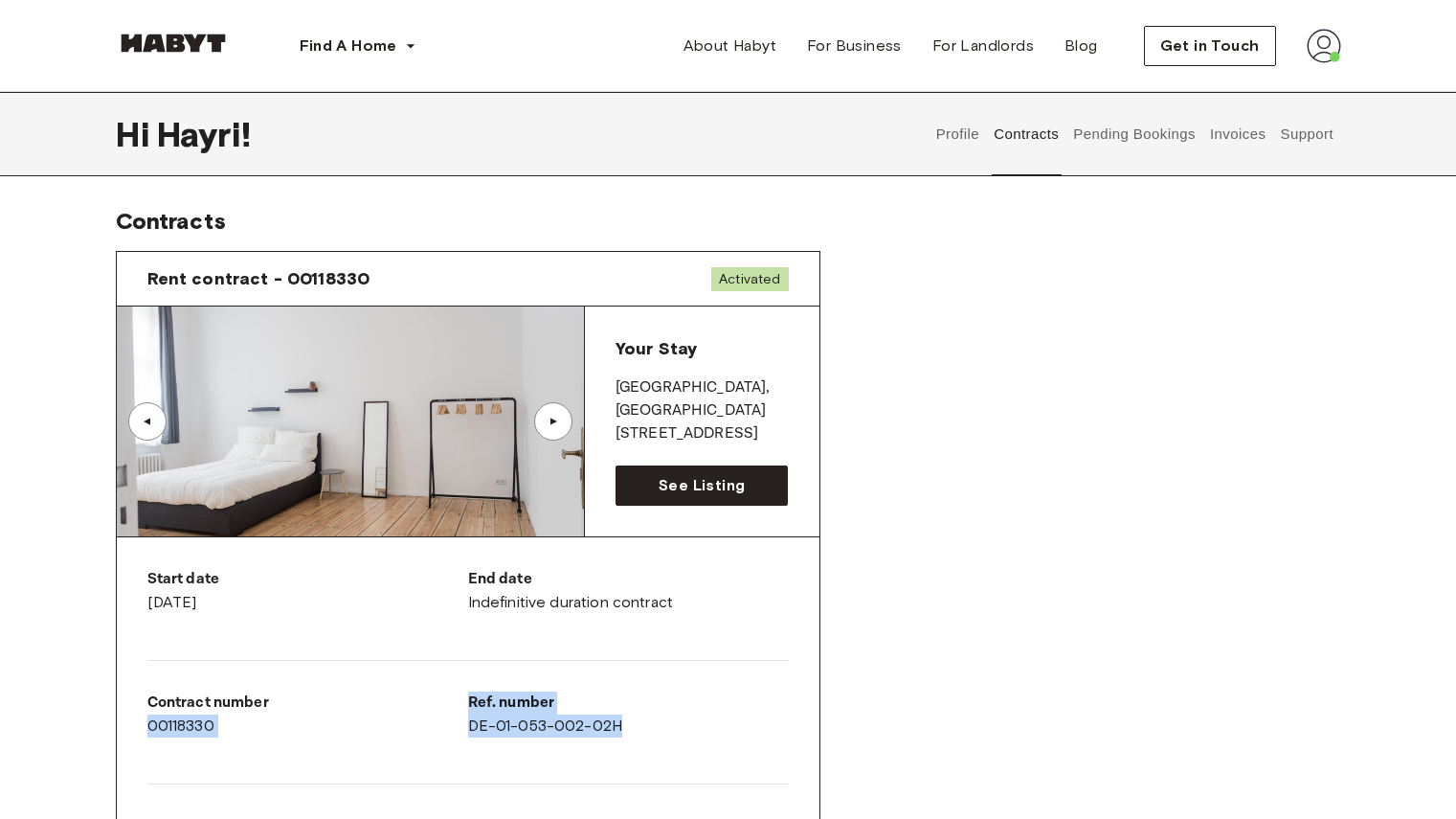
drag, startPoint x: 144, startPoint y: 721, endPoint x: 636, endPoint y: 726, distance: 492.0
click at [636, 726] on div "Start date August 18th, 2025 End date Indefinitive duration contract Contract n…" at bounding box center [468, 738] width 703 height 402
click at [636, 726] on div "Ref. number DE-01-053-002-02H" at bounding box center [628, 715] width 321 height 46
drag, startPoint x: 636, startPoint y: 739, endPoint x: 146, endPoint y: 701, distance: 491.5
click at [146, 701] on div "Start date August 18th, 2025 End date Indefinitive duration contract Contract n…" at bounding box center [468, 738] width 703 height 402
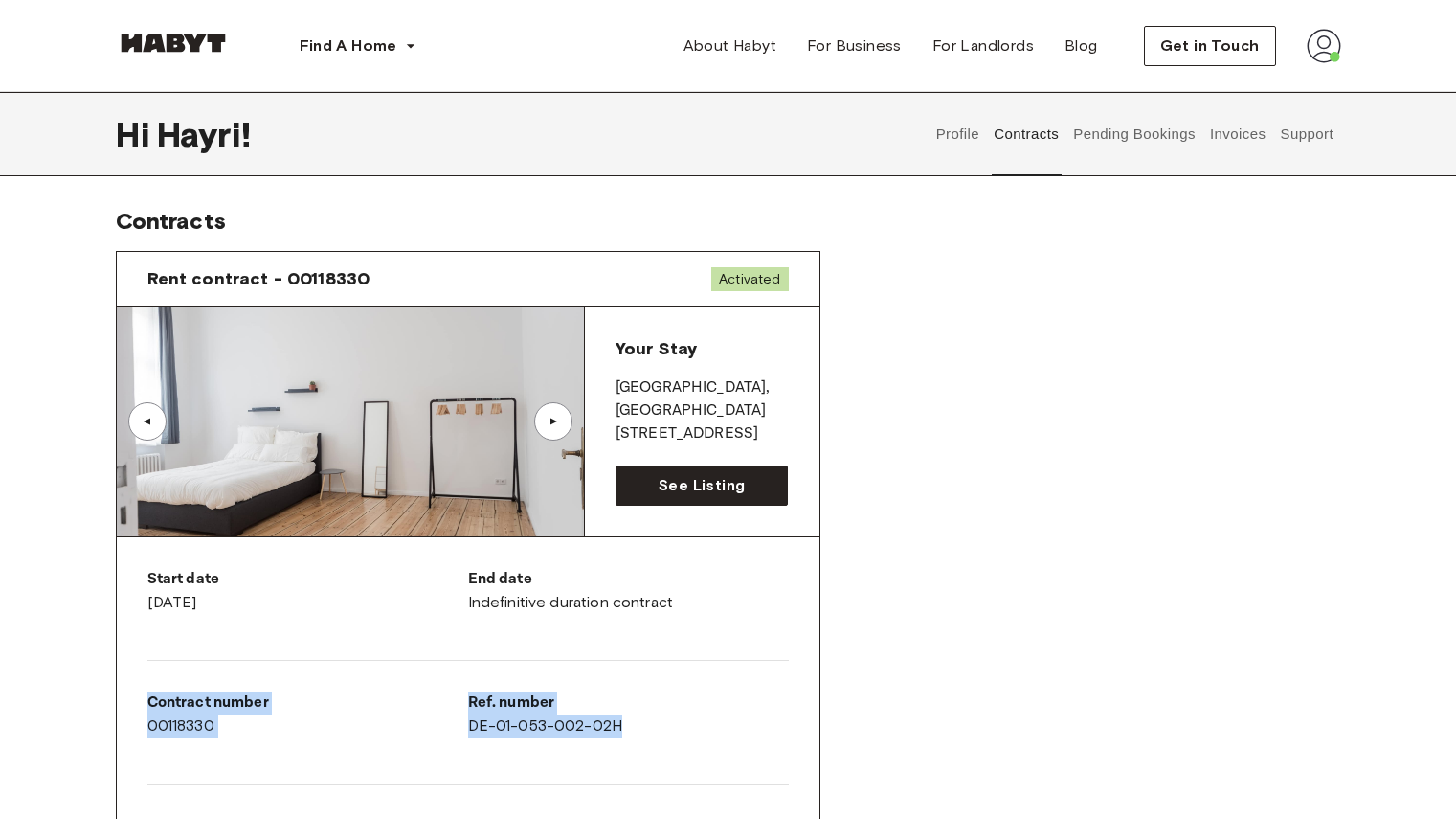
copy div "Contract number 00118330 Ref. number DE-01-053-002-02H"
click at [1168, 529] on div "Rent contract - 00118330 Activated ▲ ▲ Your Stay BERLIN , Schöneberg Meraner St…" at bounding box center [728, 682] width 1226 height 893
click at [1208, 514] on div "Rent contract - 00118330 Activated ▲ ▲ Your Stay BERLIN , Schöneberg Meraner St…" at bounding box center [728, 682] width 1226 height 893
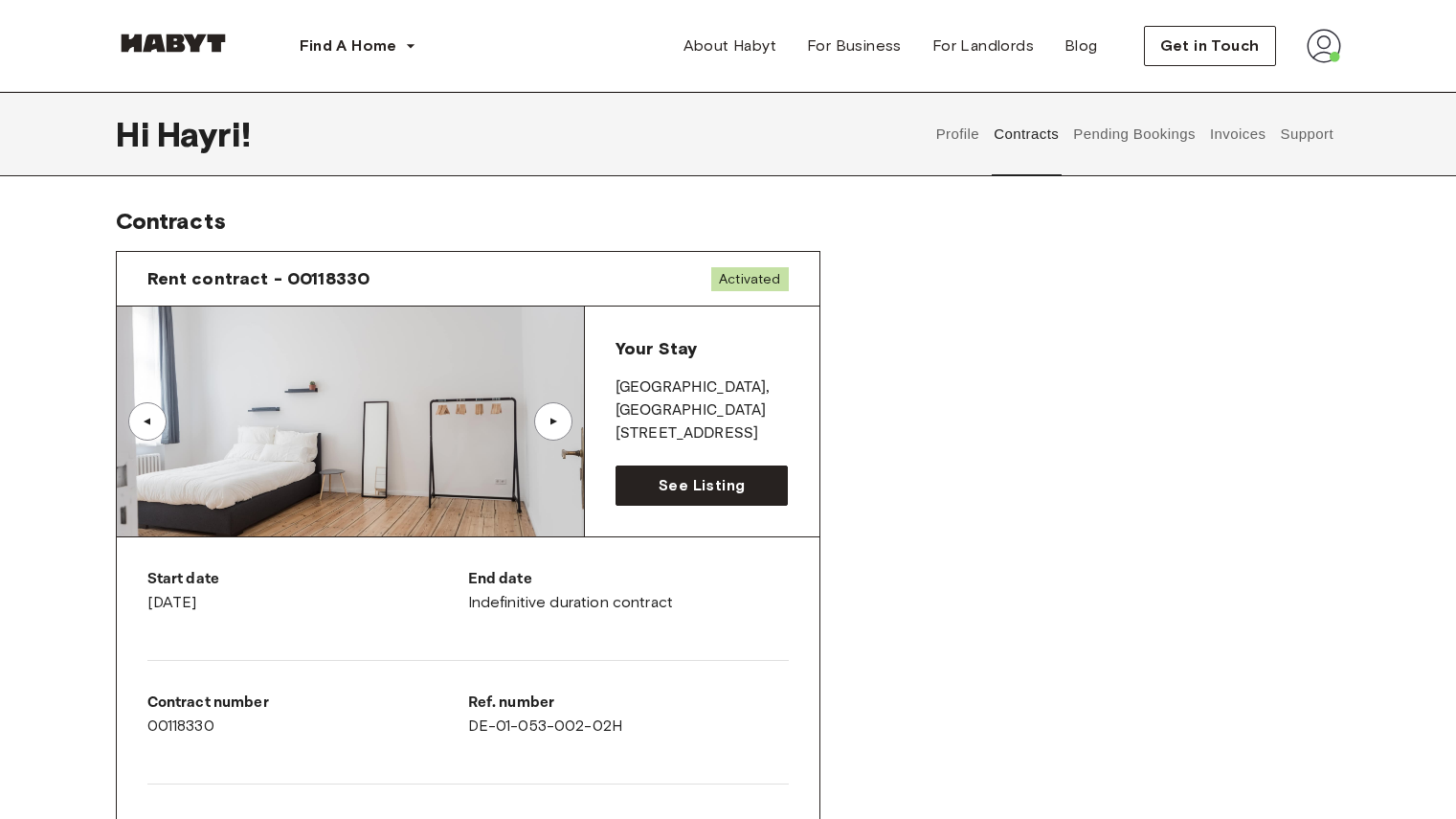
click at [559, 430] on div "▲" at bounding box center [554, 422] width 39 height 39
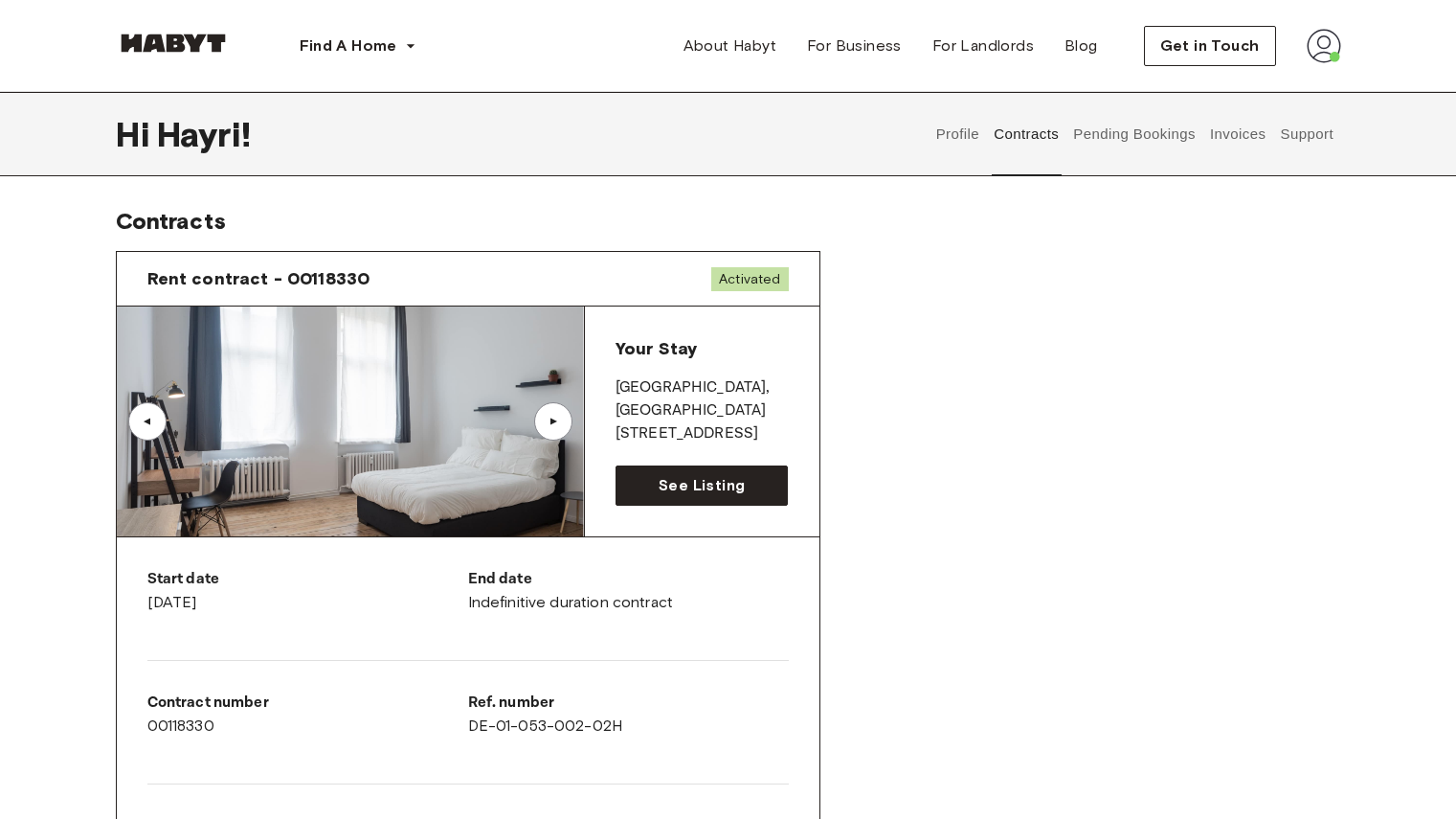
click at [1238, 136] on button "Invoices" at bounding box center [1237, 134] width 61 height 85
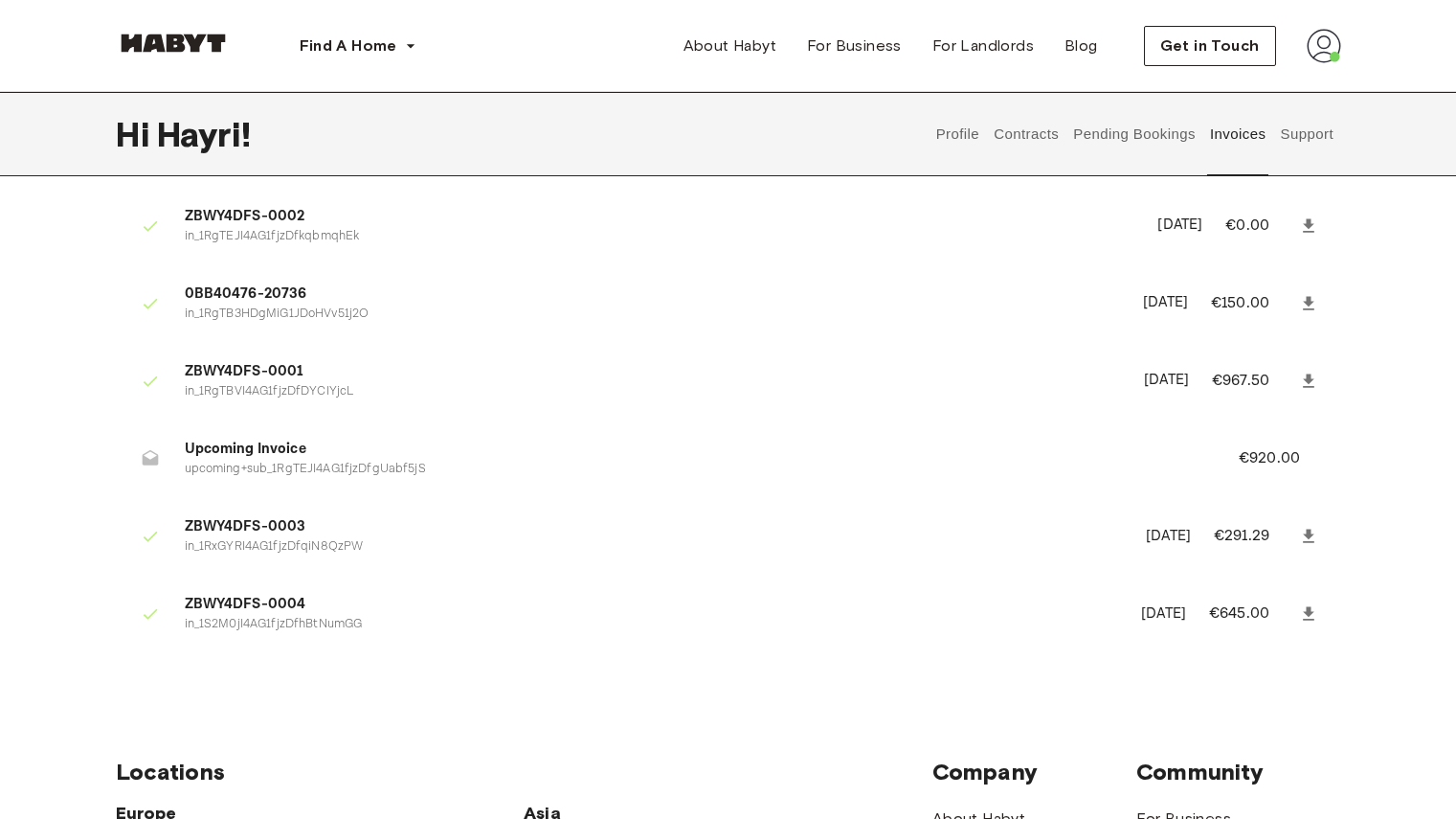
scroll to position [34, 0]
